Goal: Task Accomplishment & Management: Complete application form

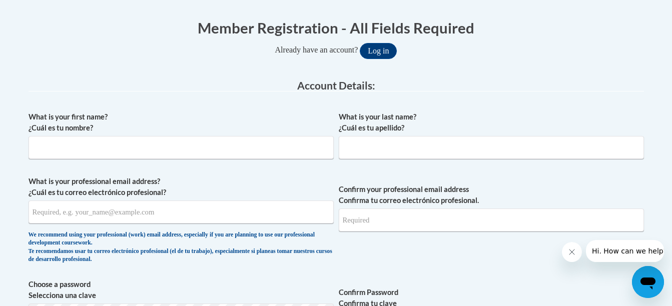
scroll to position [200, 0]
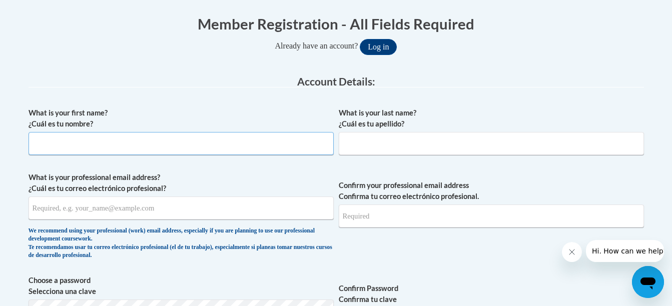
click at [179, 137] on input "What is your first name? ¿Cuál es tu nombre?" at bounding box center [181, 143] width 305 height 23
type input "Qualyn"
type input "[PERSON_NAME]"
click at [83, 200] on input "What is your professional email address? ¿Cuál es tu correo electrónico profesi…" at bounding box center [181, 208] width 305 height 23
type input "[EMAIL_ADDRESS][DOMAIN_NAME]"
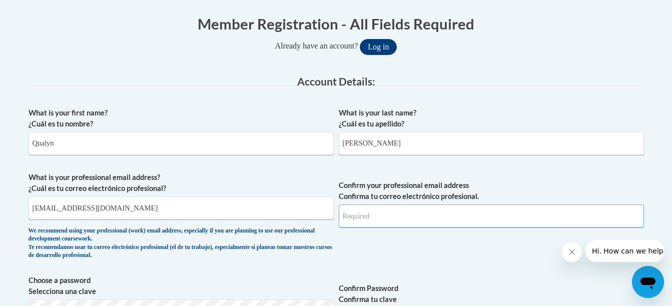
type input "[EMAIL_ADDRESS][DOMAIN_NAME]"
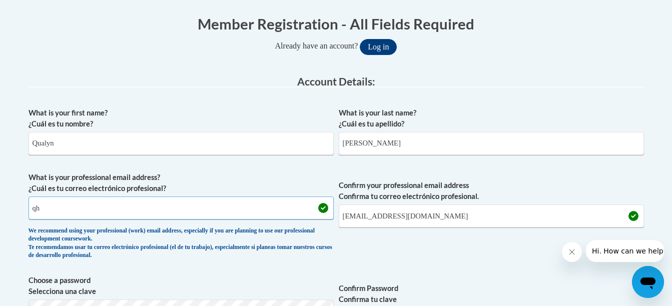
type input "q"
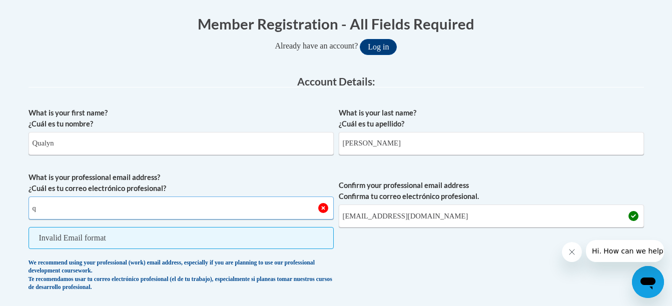
type input "[EMAIL_ADDRESS][DOMAIN_NAME]"
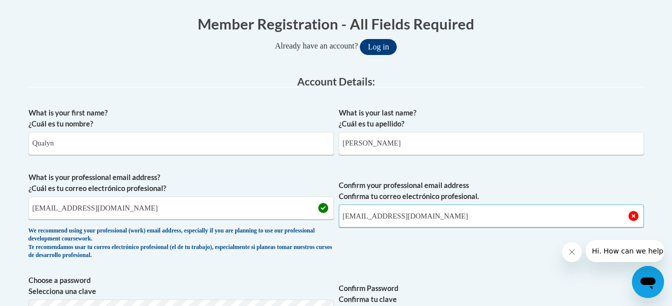
drag, startPoint x: 496, startPoint y: 223, endPoint x: 307, endPoint y: 270, distance: 195.4
type input "[EMAIL_ADDRESS][DOMAIN_NAME]"
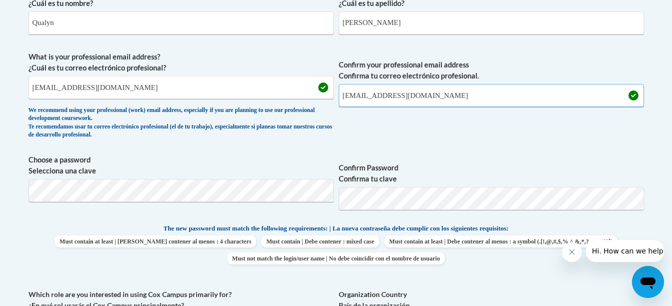
scroll to position [327, 0]
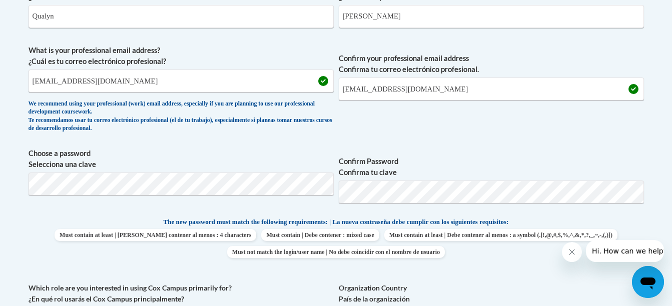
click at [549, 146] on div "What is your first name? ¿Cuál es tu nombre? [PERSON_NAME] What is your last na…" at bounding box center [336, 203] width 615 height 456
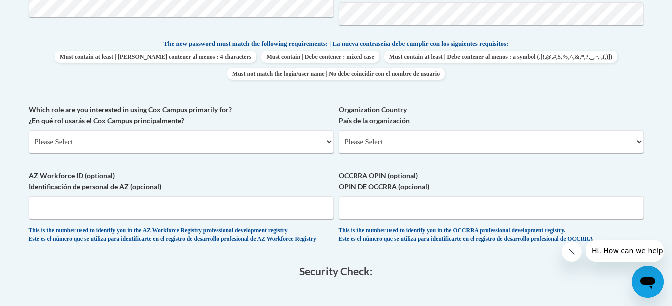
scroll to position [507, 0]
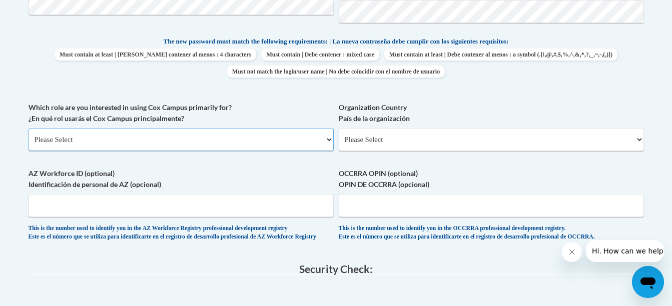
click at [276, 141] on select "Please Select College/University | Colegio/Universidad Community/Nonprofit Part…" at bounding box center [181, 139] width 305 height 23
click at [29, 128] on select "Please Select College/University | Colegio/Universidad Community/Nonprofit Part…" at bounding box center [181, 139] width 305 height 23
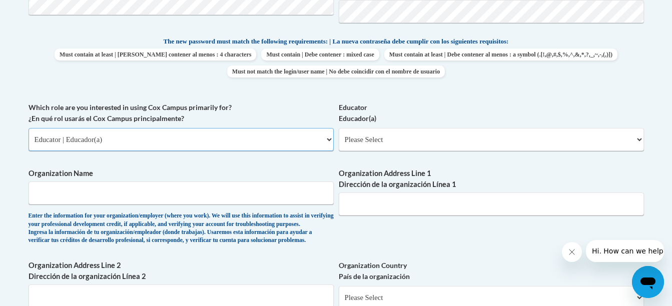
click at [182, 133] on select "Please Select College/University | Colegio/Universidad Community/Nonprofit Part…" at bounding box center [181, 139] width 305 height 23
select select "5a18ea06-2b54-4451-96f2-d152daf9eac5"
click at [29, 128] on select "Please Select College/University | Colegio/Universidad Community/Nonprofit Part…" at bounding box center [181, 139] width 305 height 23
click at [372, 141] on select "Please Select College/University Staff | Empleado universitario College/Univers…" at bounding box center [491, 139] width 305 height 23
select select "99b32b07-cffc-426c-8bf6-0cd77760d84b"
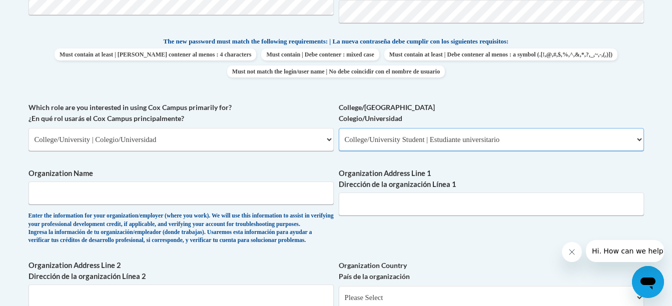
click at [339, 128] on select "Please Select College/University Staff | Empleado universitario College/Univers…" at bounding box center [491, 139] width 305 height 23
click at [261, 200] on input "Organization Name" at bounding box center [181, 193] width 305 height 23
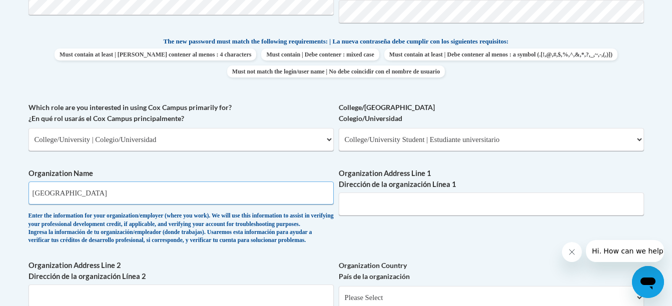
type input "[GEOGRAPHIC_DATA]"
click at [260, 150] on select "Please Select College/University | Colegio/Universidad Community/Nonprofit Part…" at bounding box center [181, 139] width 305 height 23
select select "fbf2d438-af2f-41f8-98f1-81c410e29de3"
click at [29, 128] on select "Please Select College/University | Colegio/Universidad Community/Nonprofit Part…" at bounding box center [181, 139] width 305 height 23
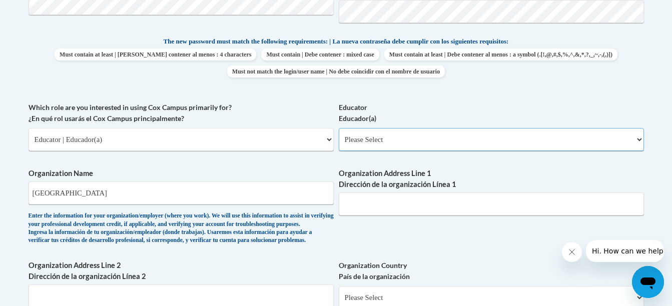
click at [359, 142] on select "Please Select Early Learning/Daycare Teacher/Family Home Care Provider | Maestr…" at bounding box center [491, 139] width 305 height 23
click at [286, 115] on label "Which role are you interested in using [PERSON_NAME] Campus primarily for? ¿En …" at bounding box center [181, 113] width 305 height 22
click at [286, 128] on select "Please Select College/University | Colegio/Universidad Community/Nonprofit Part…" at bounding box center [181, 139] width 305 height 23
click at [384, 138] on select "Please Select Early Learning/Daycare Teacher/Family Home Care Provider | Maestr…" at bounding box center [491, 139] width 305 height 23
click at [507, 113] on label "Educator Educador(a)" at bounding box center [491, 113] width 305 height 22
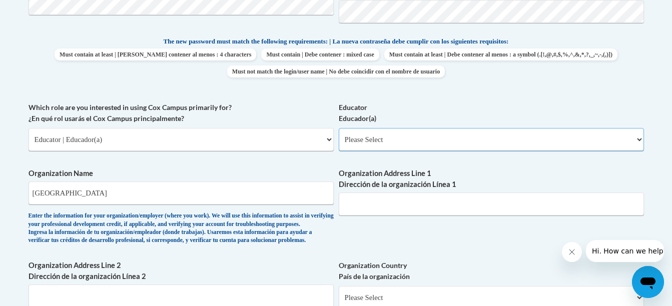
click at [507, 128] on select "Please Select Early Learning/Daycare Teacher/Family Home Care Provider | Maestr…" at bounding box center [491, 139] width 305 height 23
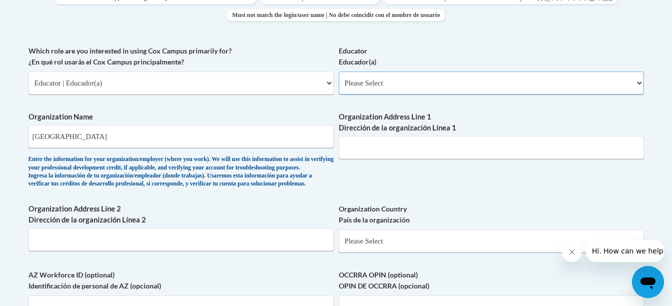
scroll to position [569, 0]
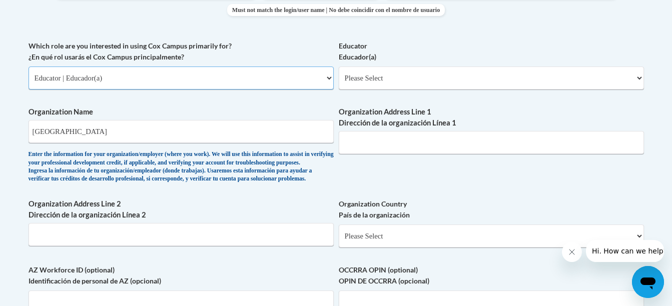
click at [268, 81] on select "Please Select College/University | Colegio/Universidad Community/Nonprofit Part…" at bounding box center [181, 78] width 305 height 23
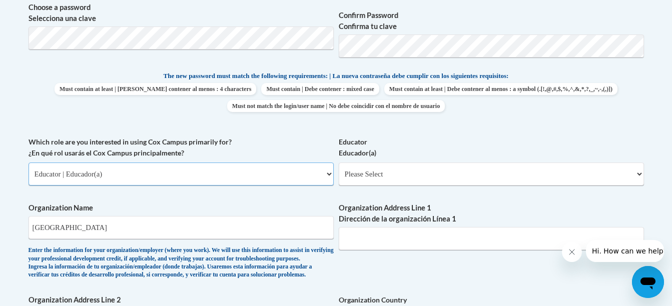
scroll to position [475, 0]
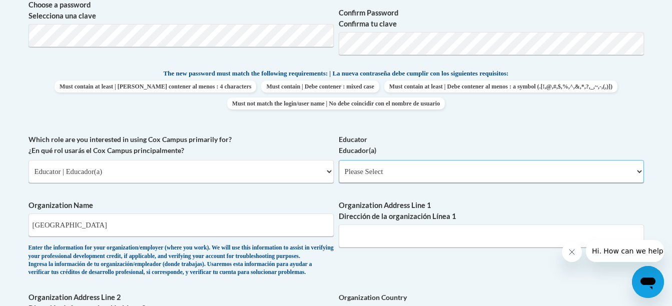
click at [617, 177] on select "Please Select Early Learning/Daycare Teacher/Family Home Care Provider | Maestr…" at bounding box center [491, 171] width 305 height 23
